Goal: Navigation & Orientation: Understand site structure

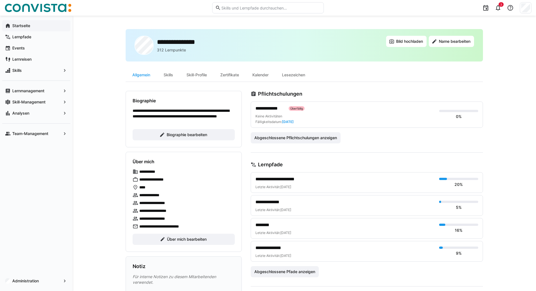
click at [0, 0] on app-navigation-label "Startseite" at bounding box center [0, 0] width 0 height 0
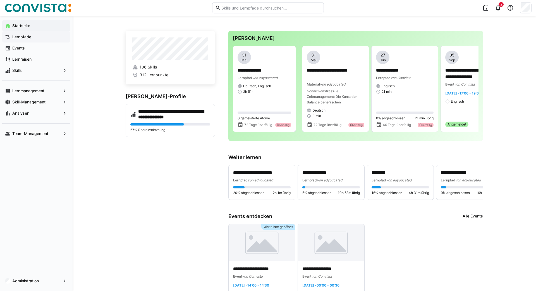
click at [0, 0] on app-navigation-label "Lernpfade" at bounding box center [0, 0] width 0 height 0
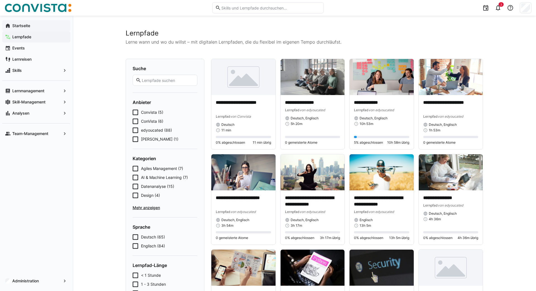
click at [22, 30] on div "Startseite" at bounding box center [36, 25] width 68 height 11
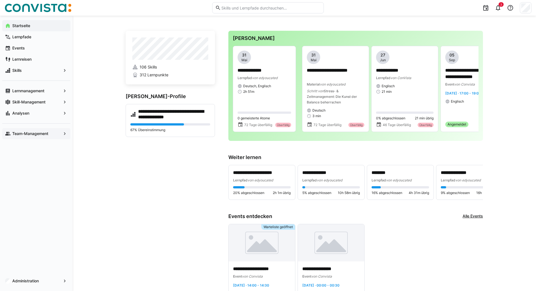
click at [0, 0] on app-navigation-label "Team-Management" at bounding box center [0, 0] width 0 height 0
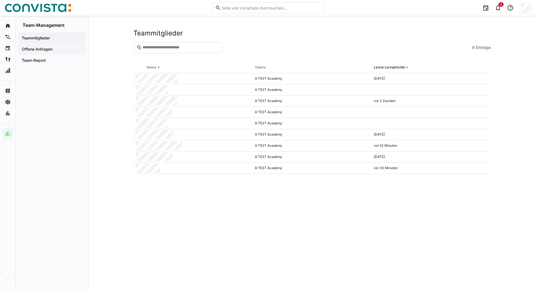
click at [0, 0] on app-navigation-label "Offene Anfragen" at bounding box center [0, 0] width 0 height 0
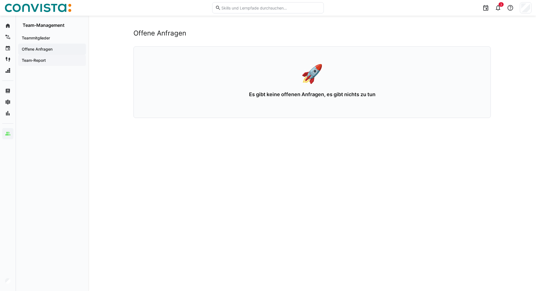
click at [28, 57] on div "Team-Report" at bounding box center [52, 60] width 68 height 11
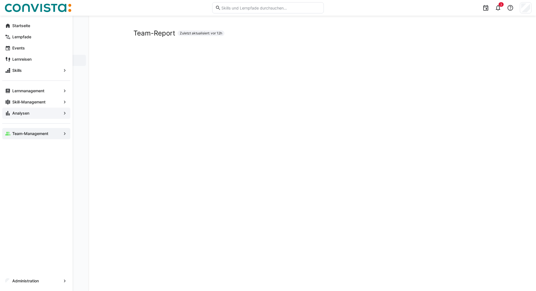
click at [0, 0] on app-navigation-label "Analysen" at bounding box center [0, 0] width 0 height 0
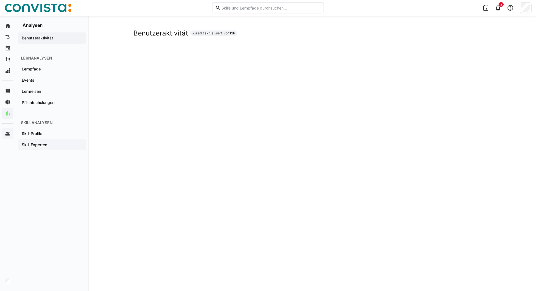
click at [83, 147] on div "Skill-Experten" at bounding box center [52, 144] width 68 height 11
click at [0, 0] on app-navigation-label "Benutzeraktivität" at bounding box center [0, 0] width 0 height 0
click at [30, 72] on div "Lernpfade" at bounding box center [52, 68] width 68 height 11
click at [53, 81] on span "Events" at bounding box center [52, 80] width 62 height 6
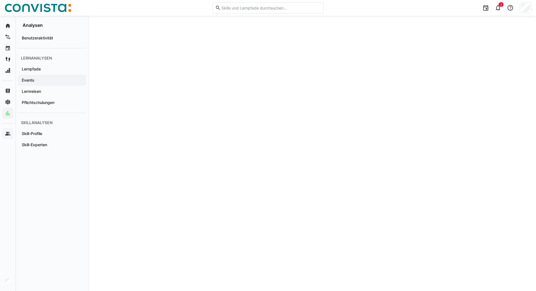
scroll to position [463, 0]
